Goal: Task Accomplishment & Management: Use online tool/utility

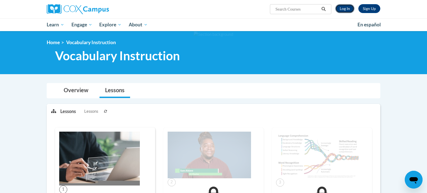
click at [348, 12] on link "Log In" at bounding box center [345, 8] width 19 height 9
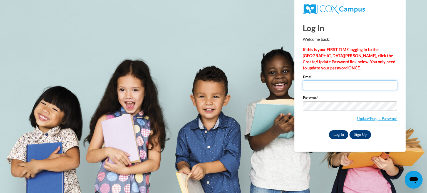
type input "eelliott@sdb.k12.wi.us"
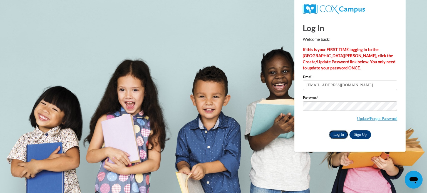
click at [334, 136] on input "Log In" at bounding box center [338, 135] width 19 height 9
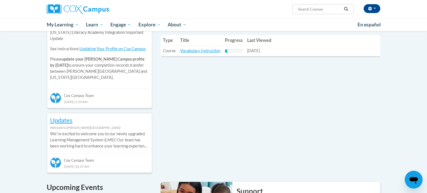
scroll to position [210, 0]
click at [205, 50] on link "Vocabulary Instruction" at bounding box center [200, 50] width 40 height 5
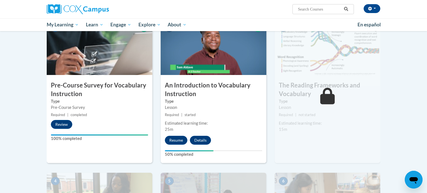
scroll to position [126, 0]
click at [174, 140] on button "Resume" at bounding box center [176, 140] width 23 height 9
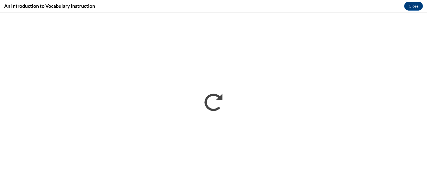
scroll to position [0, 0]
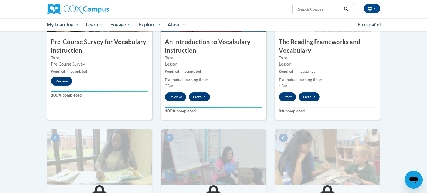
scroll to position [170, 0]
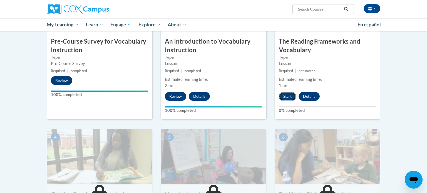
click at [282, 97] on button "Start" at bounding box center [287, 96] width 17 height 9
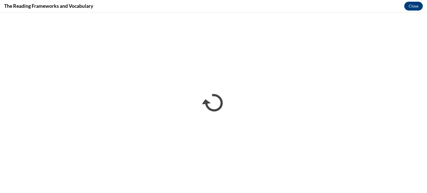
scroll to position [0, 0]
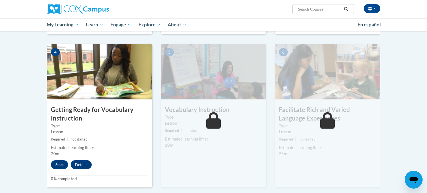
scroll to position [255, 0]
click at [62, 164] on button "Start" at bounding box center [59, 165] width 17 height 9
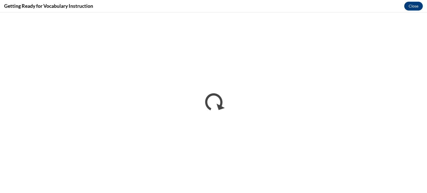
scroll to position [0, 0]
